Goal: Task Accomplishment & Management: Use online tool/utility

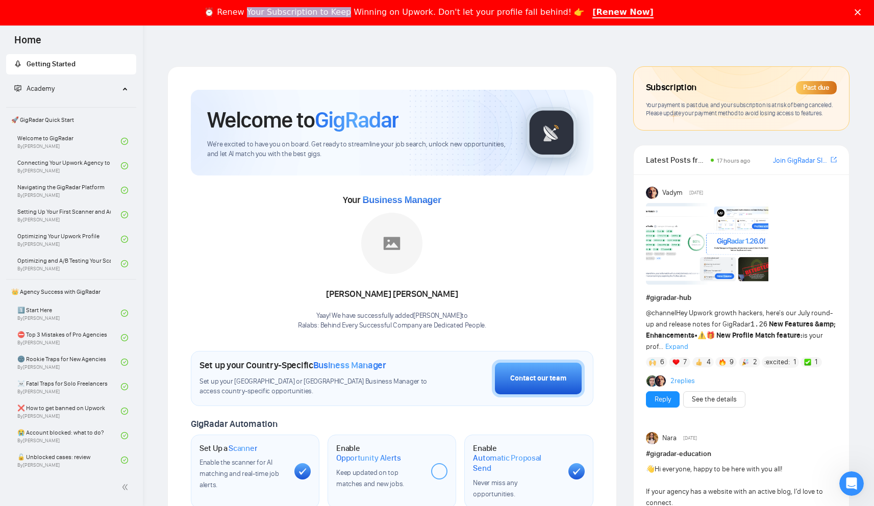
drag, startPoint x: 292, startPoint y: 11, endPoint x: 381, endPoint y: 11, distance: 88.8
click at [377, 11] on div "⏰ Renew Your Subscription to Keep Winning on Upwork. Don't let your profile fal…" at bounding box center [394, 12] width 380 height 10
click at [387, 11] on div "⏰ Renew Your Subscription to Keep Winning on Upwork. Don't let your profile fal…" at bounding box center [394, 12] width 380 height 10
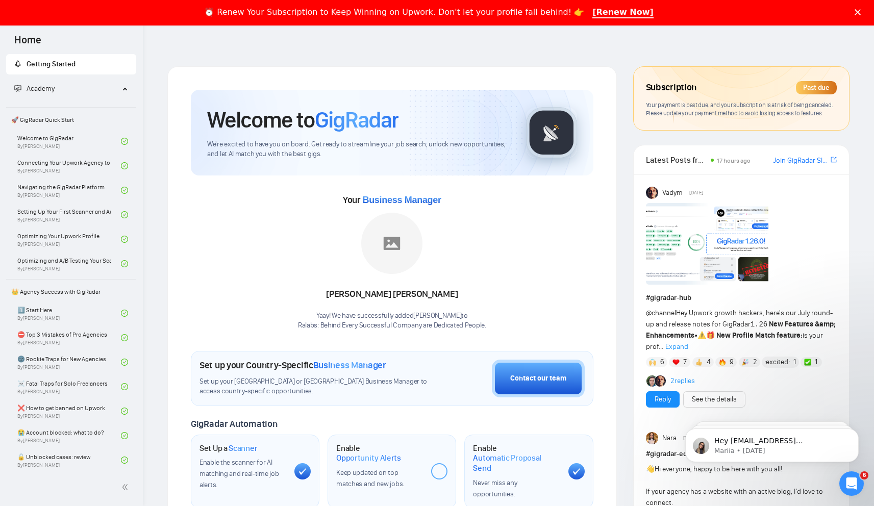
click at [861, 12] on polygon "Close" at bounding box center [858, 12] width 6 height 6
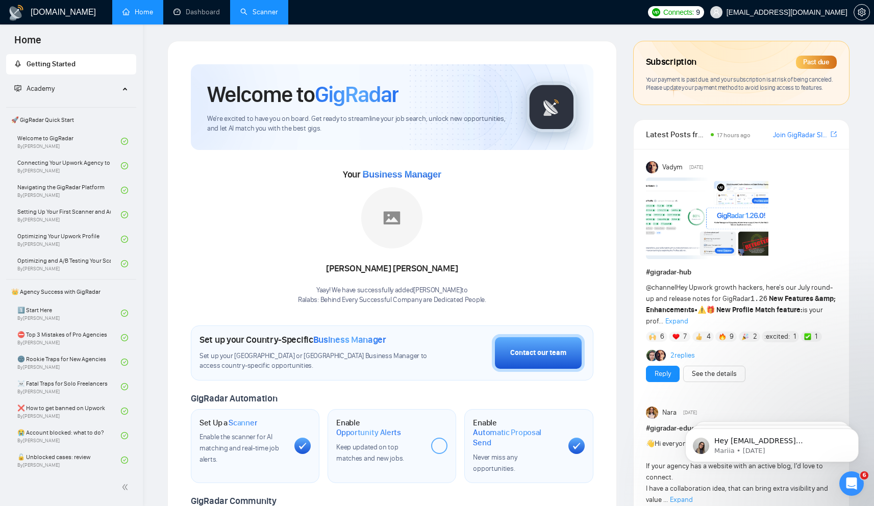
click at [274, 16] on link "Scanner" at bounding box center [259, 12] width 38 height 9
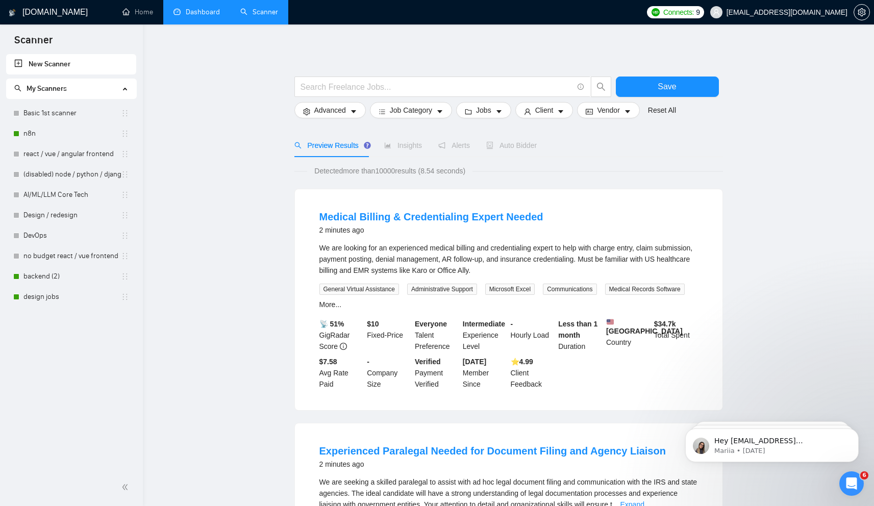
click at [183, 16] on link "Dashboard" at bounding box center [197, 12] width 46 height 9
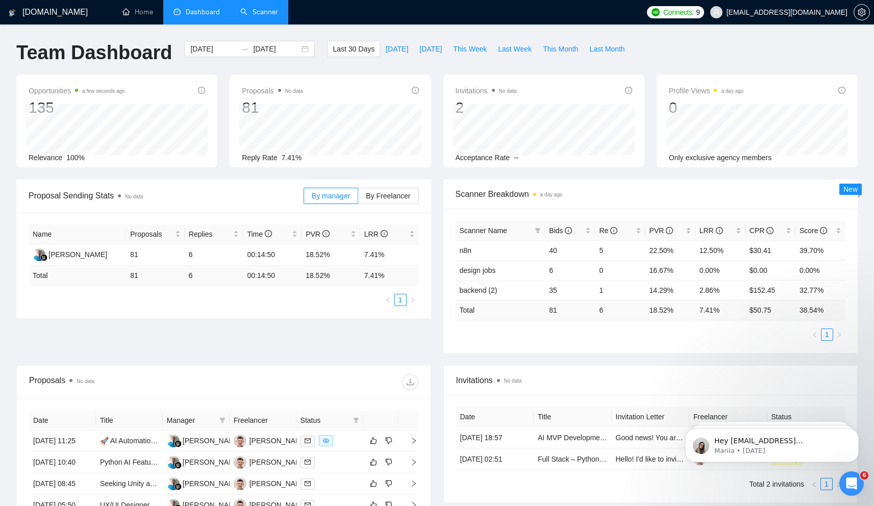
click at [251, 16] on link "Scanner" at bounding box center [259, 12] width 38 height 9
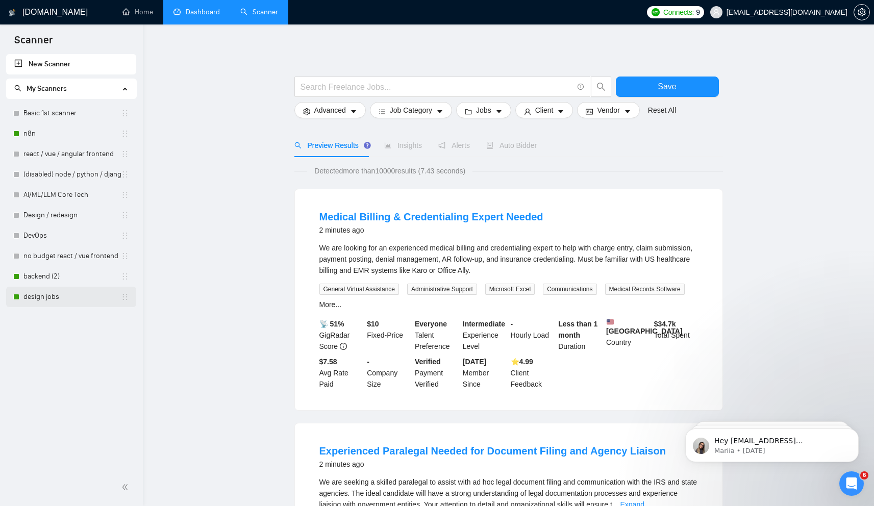
click at [47, 295] on link "design jobs" at bounding box center [71, 297] width 97 height 20
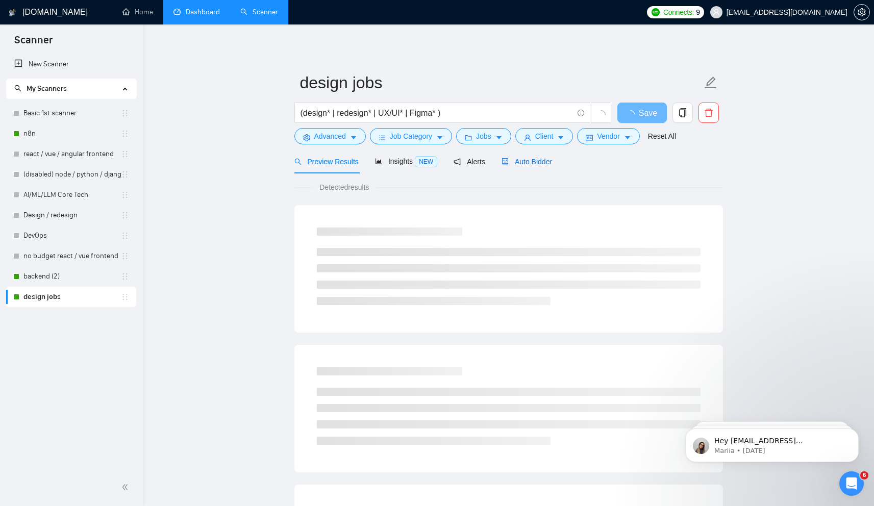
click at [526, 162] on span "Auto Bidder" at bounding box center [527, 162] width 51 height 8
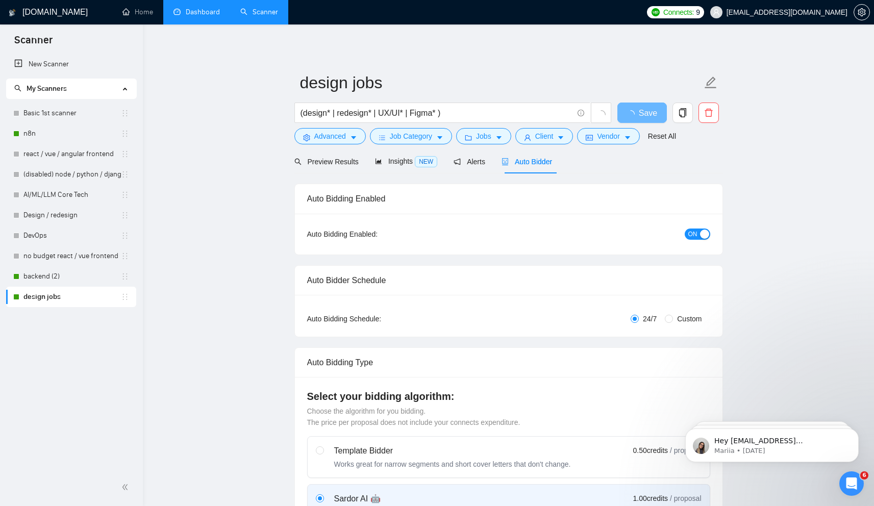
checkbox input "true"
click at [702, 234] on div "button" at bounding box center [704, 234] width 9 height 9
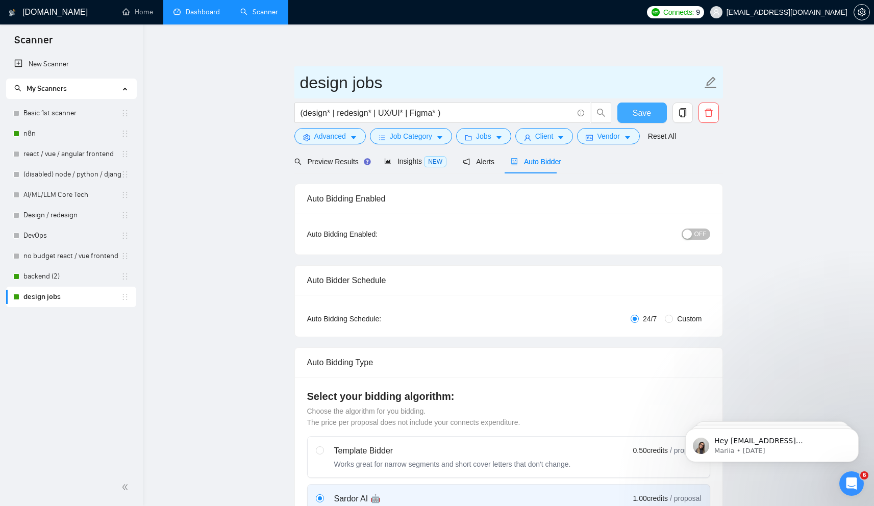
drag, startPoint x: 646, startPoint y: 110, endPoint x: 499, endPoint y: 85, distance: 149.5
click at [646, 110] on span "Save" at bounding box center [642, 113] width 18 height 13
